Goal: Transaction & Acquisition: Obtain resource

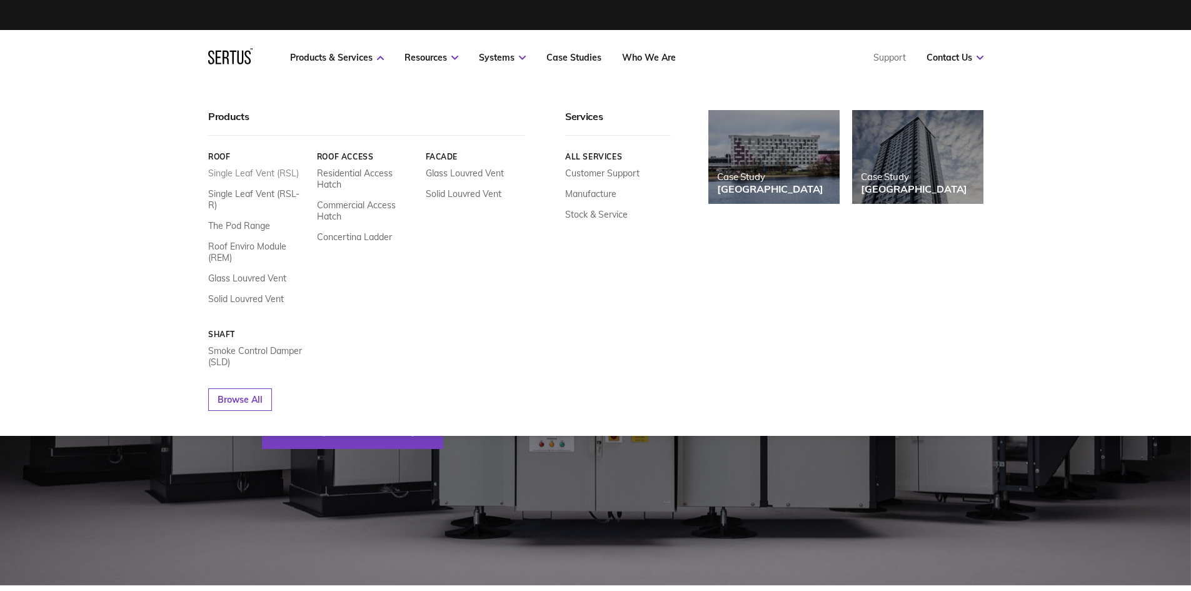
click at [241, 175] on link "Single Leaf Vent (RSL)" at bounding box center [253, 173] width 91 height 11
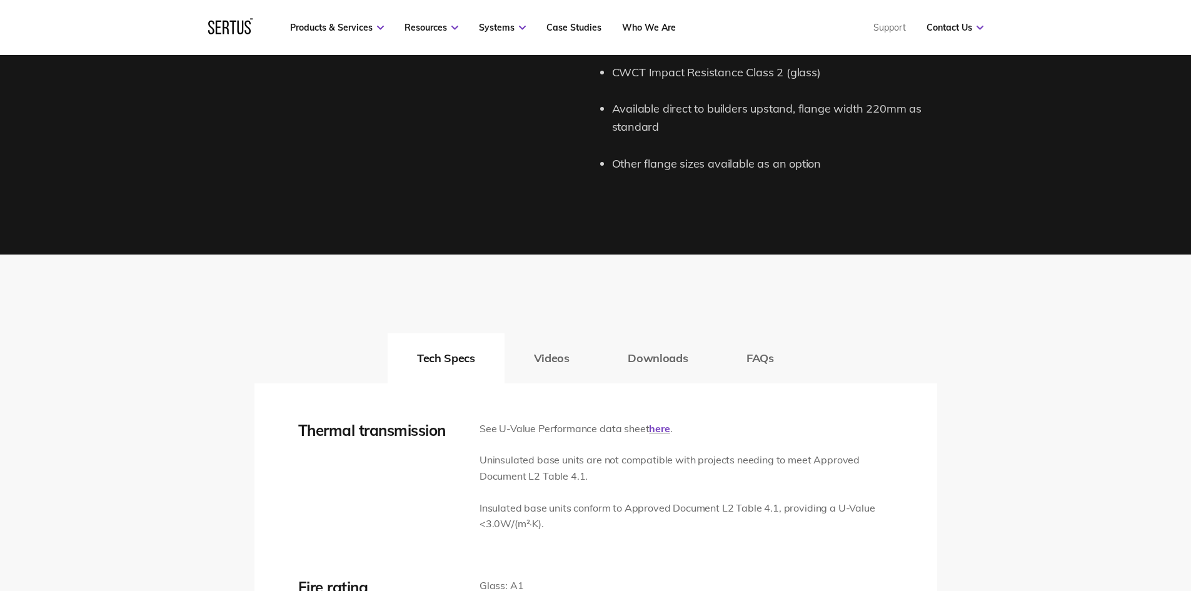
scroll to position [1813, 0]
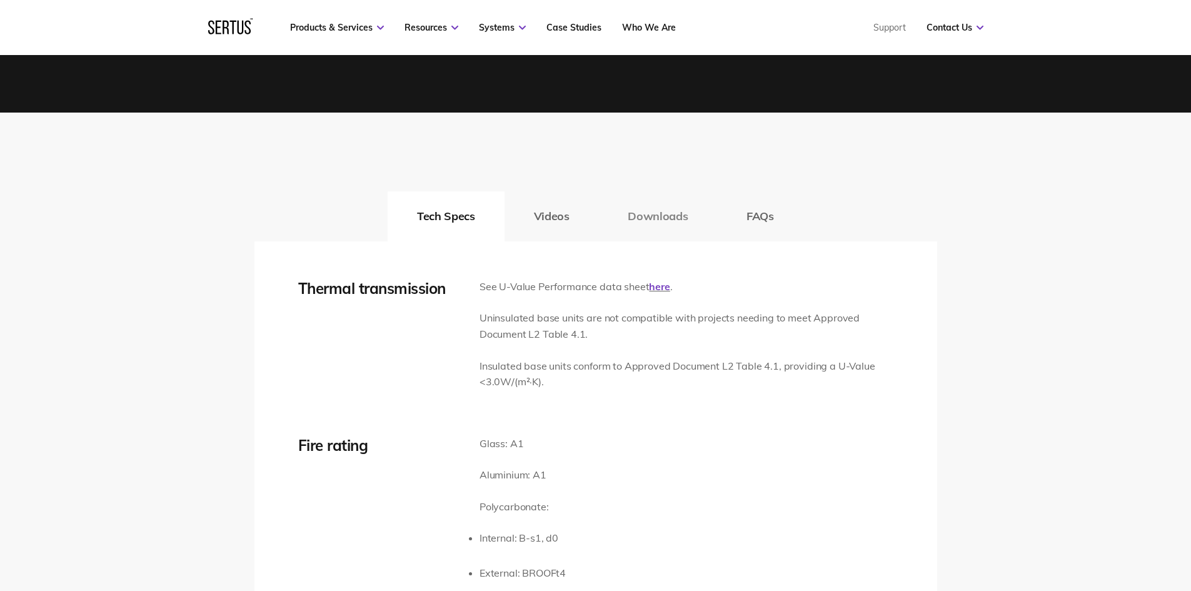
click at [653, 223] on button "Downloads" at bounding box center [657, 216] width 119 height 50
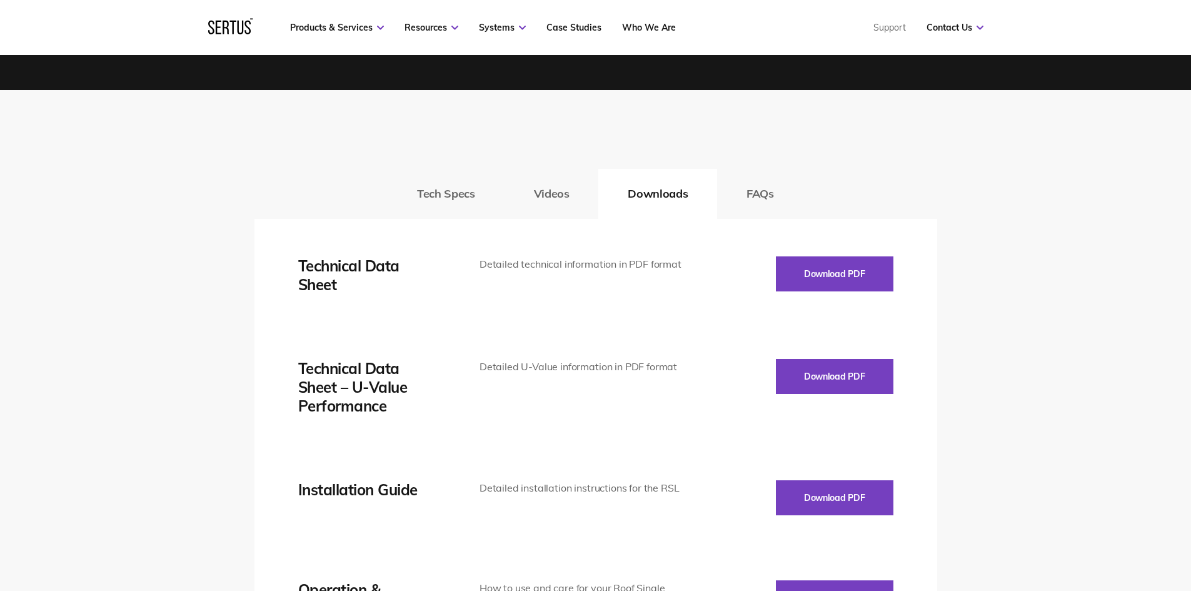
scroll to position [1876, 0]
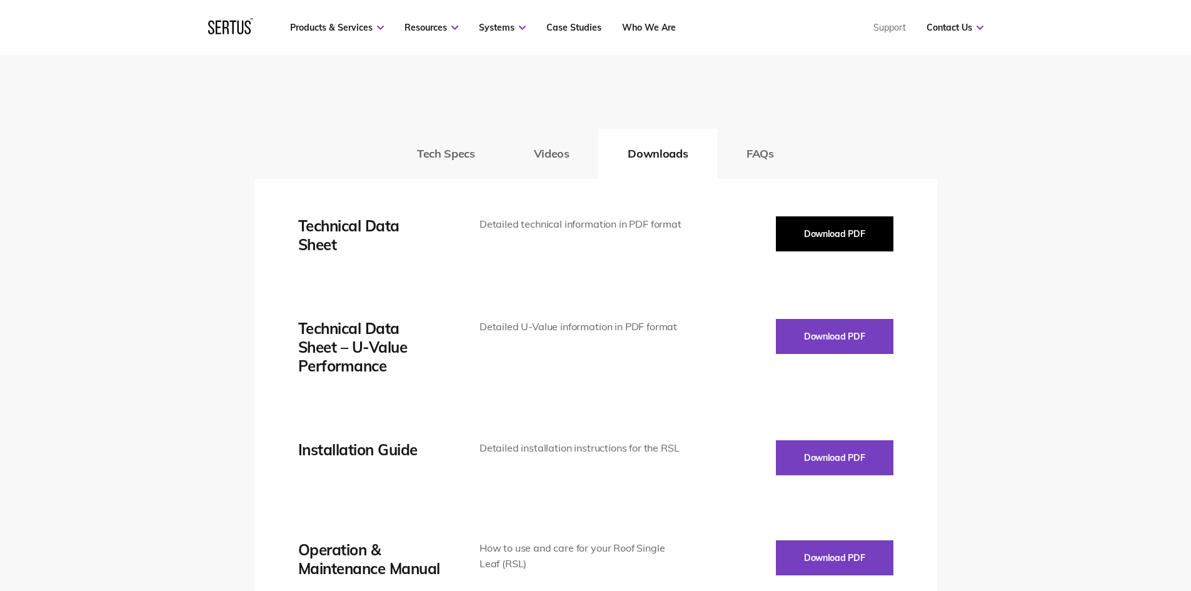
click at [836, 241] on button "Download PDF" at bounding box center [835, 233] width 118 height 35
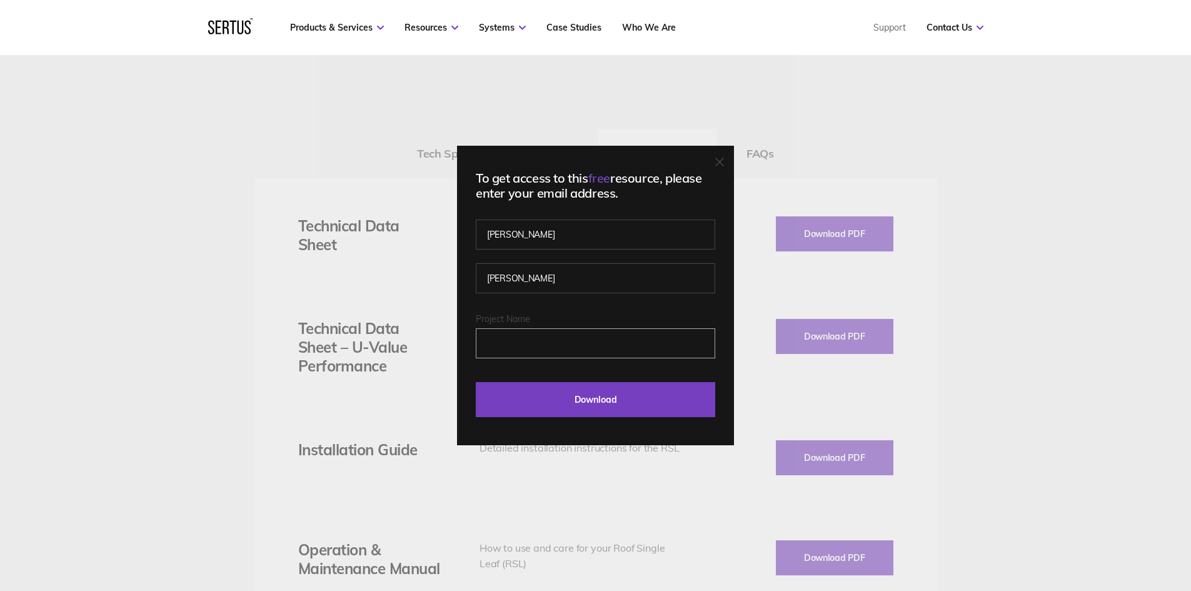
click at [519, 337] on input "Project Name" at bounding box center [595, 343] width 239 height 30
type input "CB"
click at [593, 406] on input "Download" at bounding box center [595, 399] width 239 height 35
